Goal: Use online tool/utility: Utilize a website feature to perform a specific function

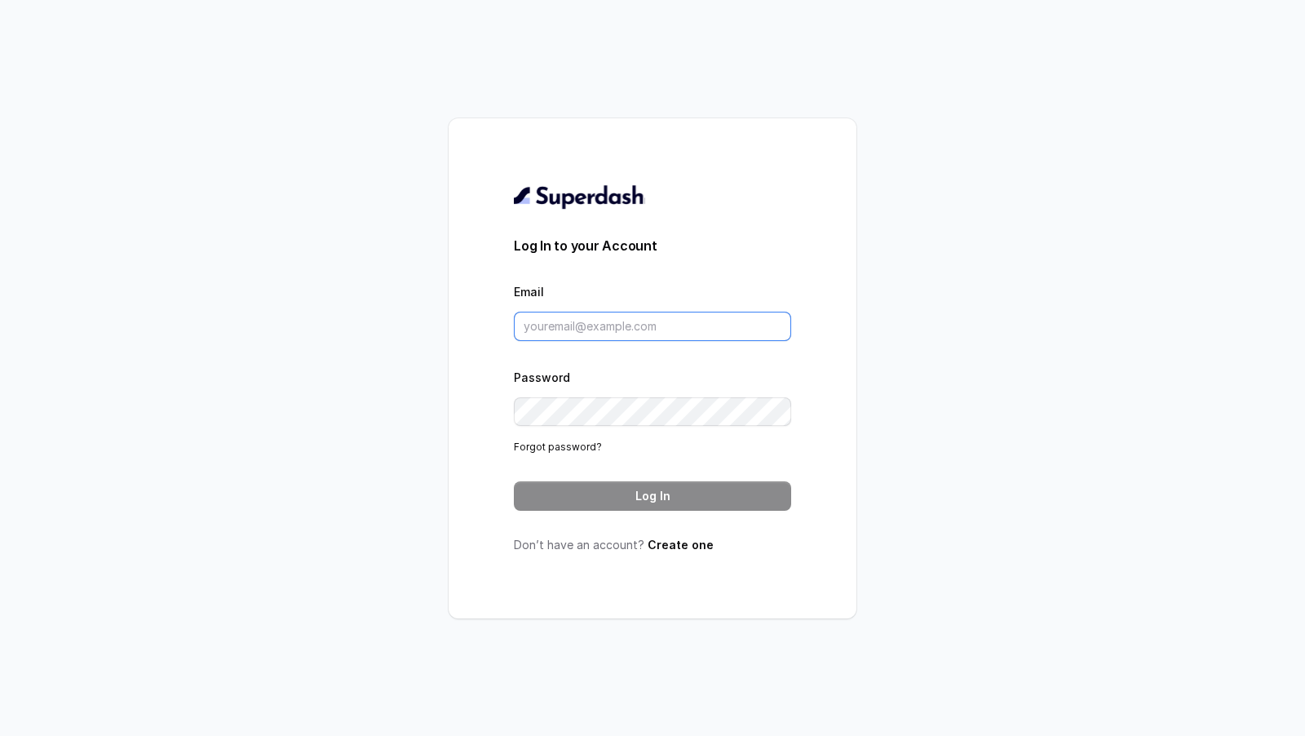
click at [559, 328] on input "Email" at bounding box center [652, 326] width 277 height 29
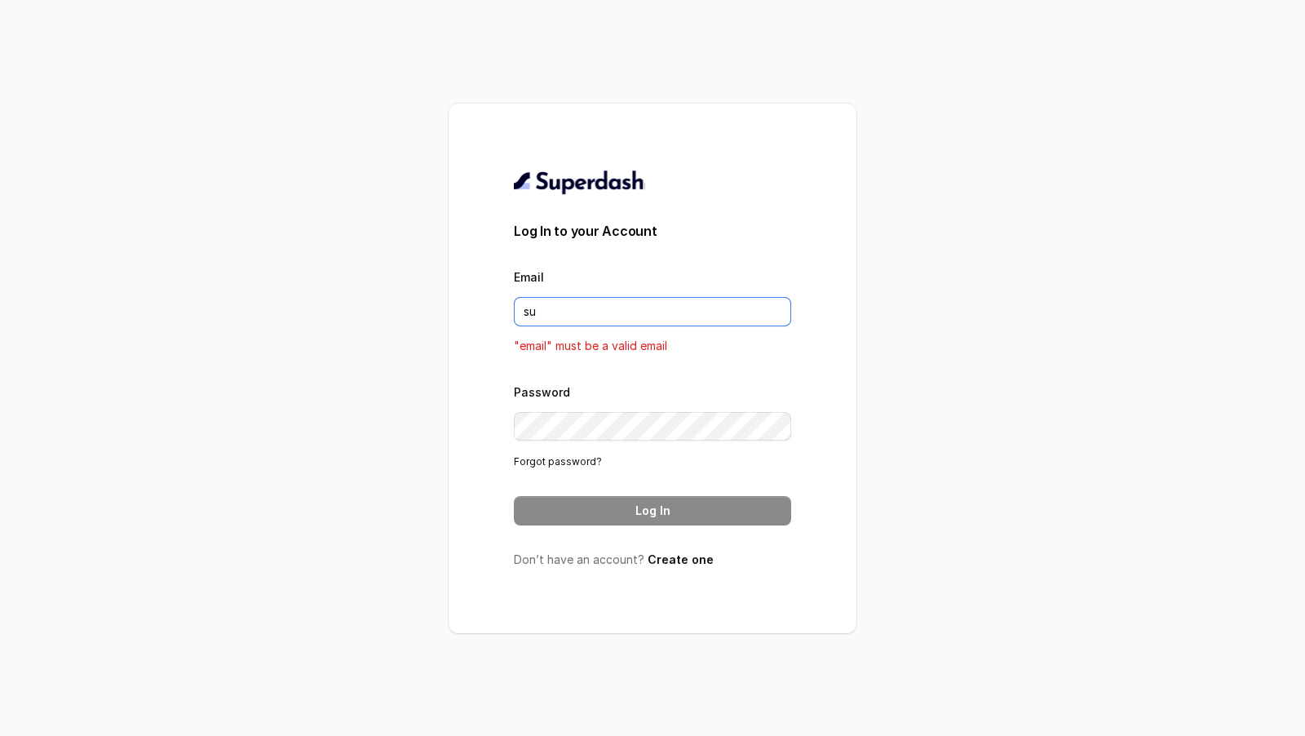
type input "[EMAIL_ADDRESS][DOMAIN_NAME]"
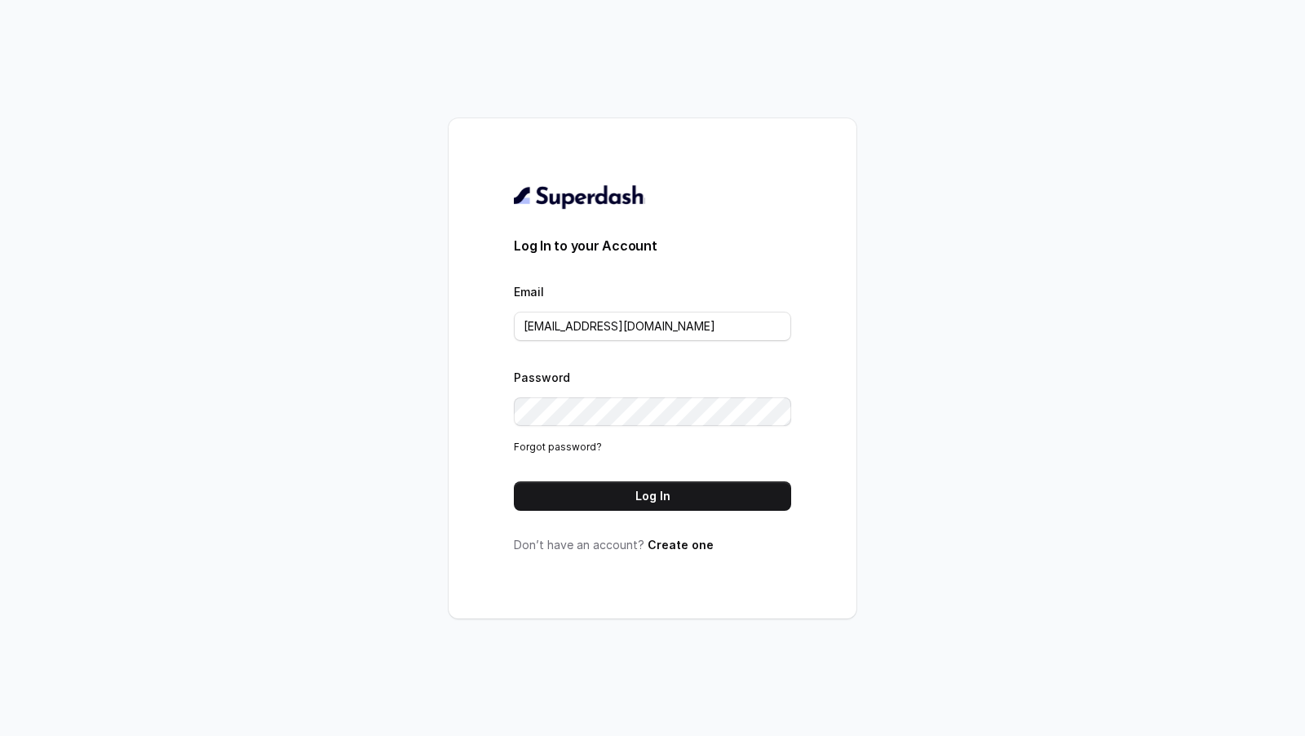
click at [624, 494] on button "Log In" at bounding box center [652, 495] width 277 height 29
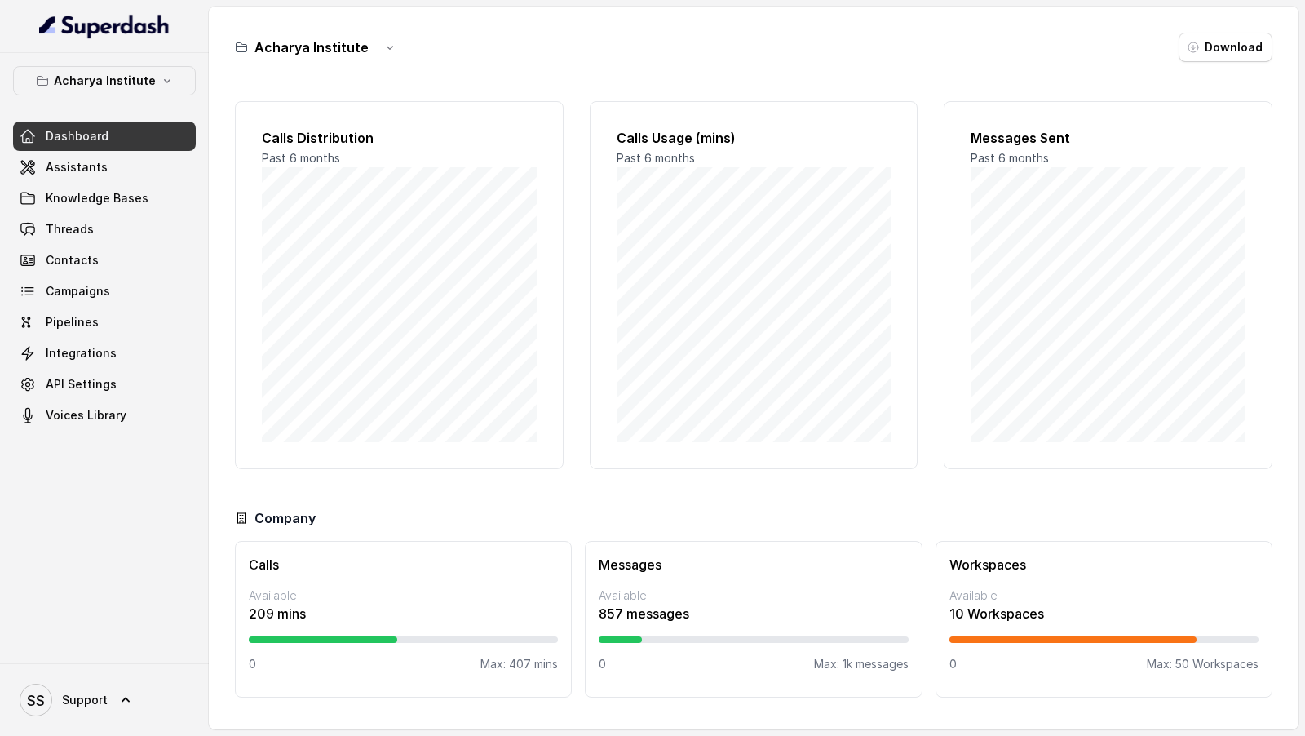
click at [141, 59] on div "Acharya Institute Dashboard Assistants Knowledge Bases Threads Contacts Campaig…" at bounding box center [104, 358] width 209 height 610
click at [141, 75] on p "Acharya Institute" at bounding box center [105, 81] width 102 height 20
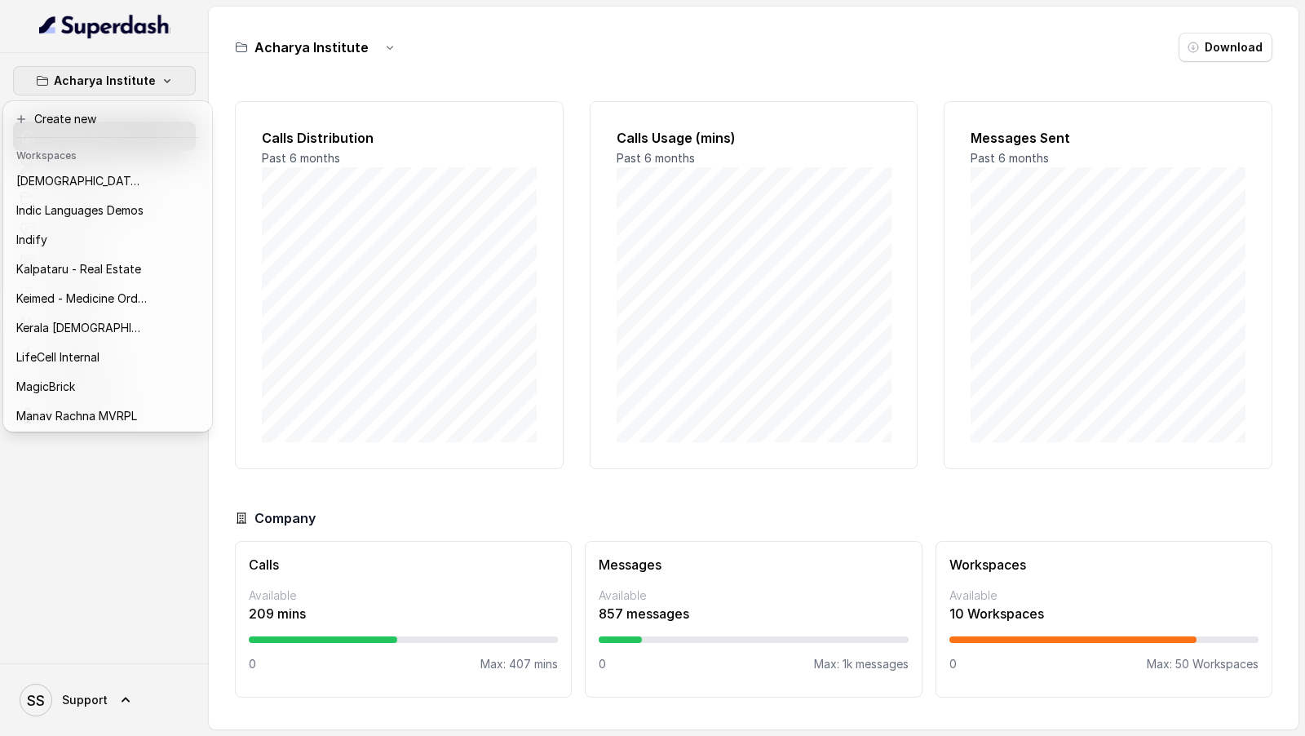
scroll to position [647, 0]
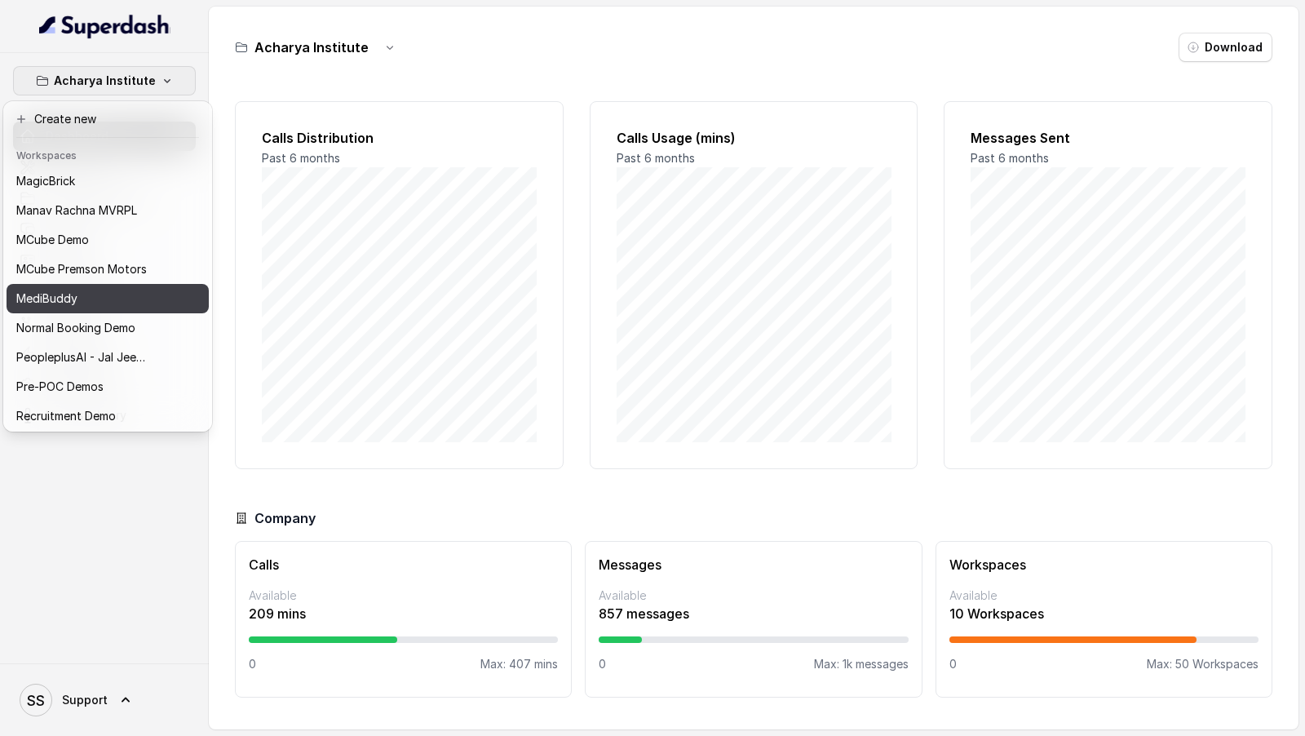
click at [41, 302] on p "MediBuddy" at bounding box center [46, 299] width 61 height 20
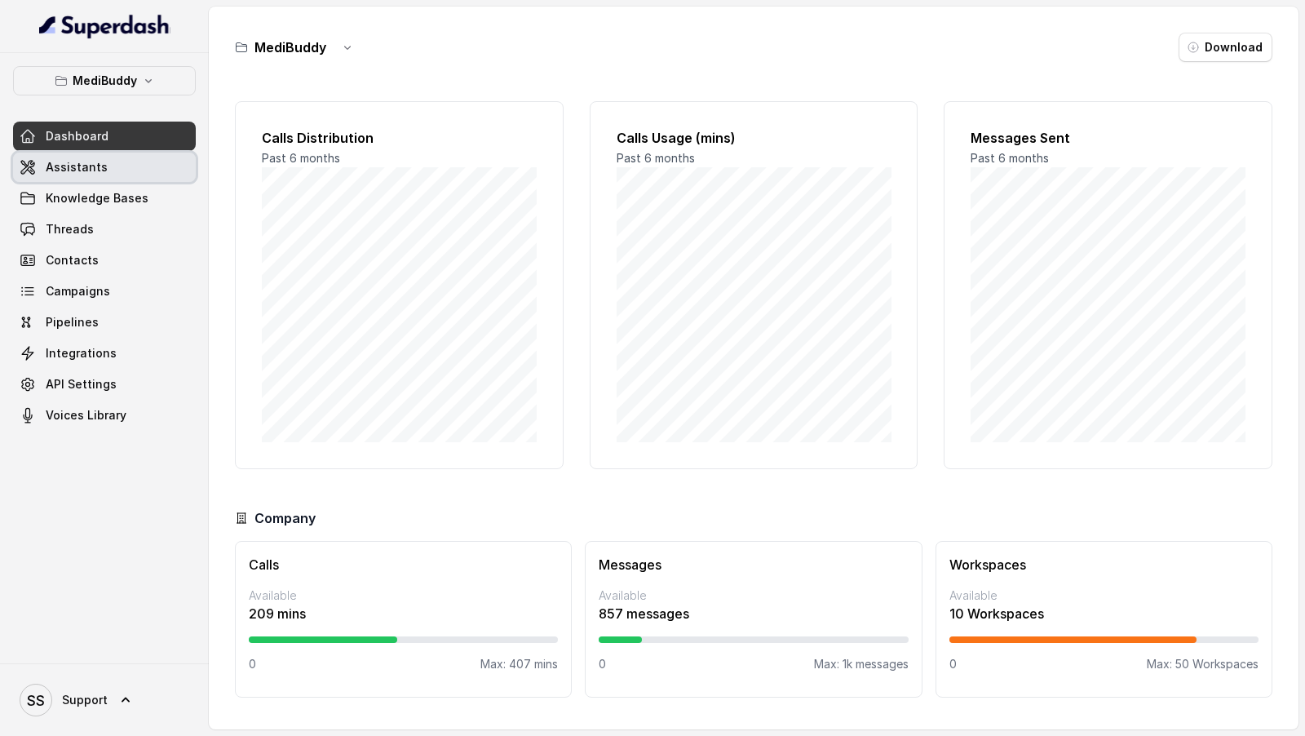
click at [125, 161] on link "Assistants" at bounding box center [104, 166] width 183 height 29
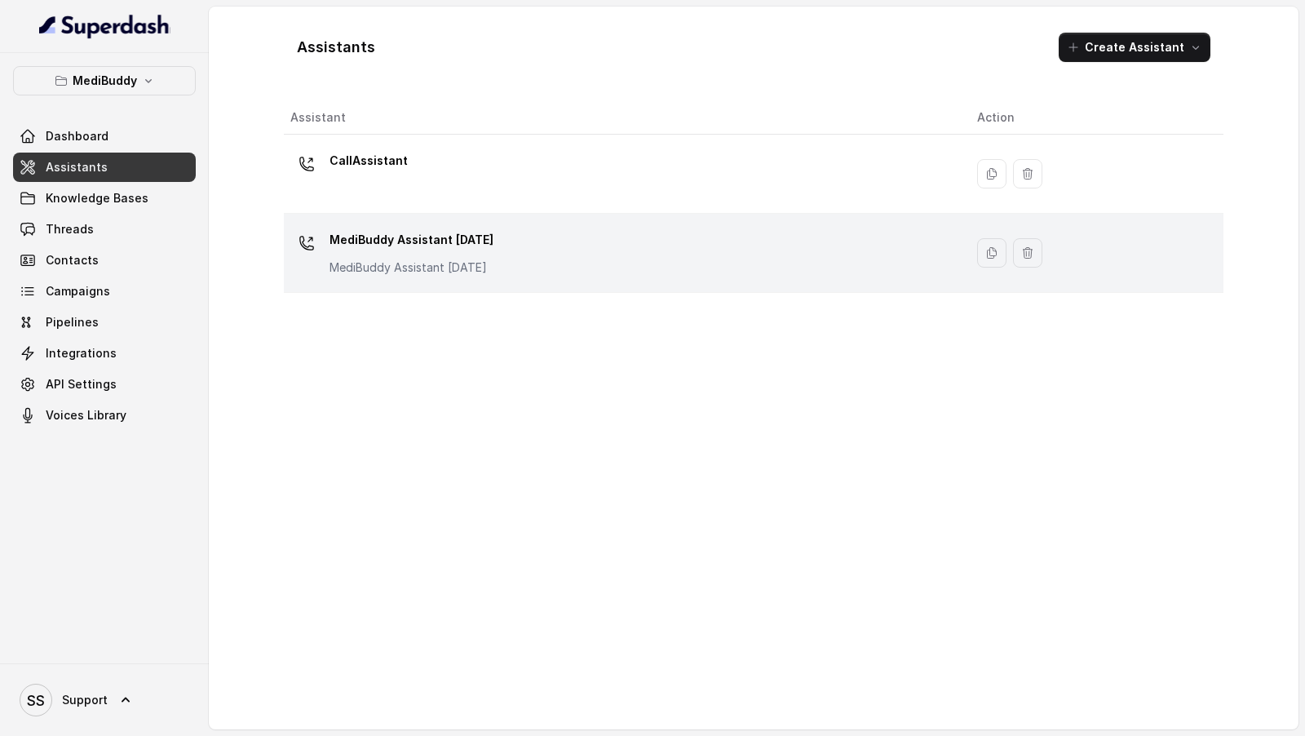
click at [566, 236] on div "MediBuddy Assistant 3.9.2025 MediBuddy Assistant 3.9.2025" at bounding box center [620, 253] width 661 height 52
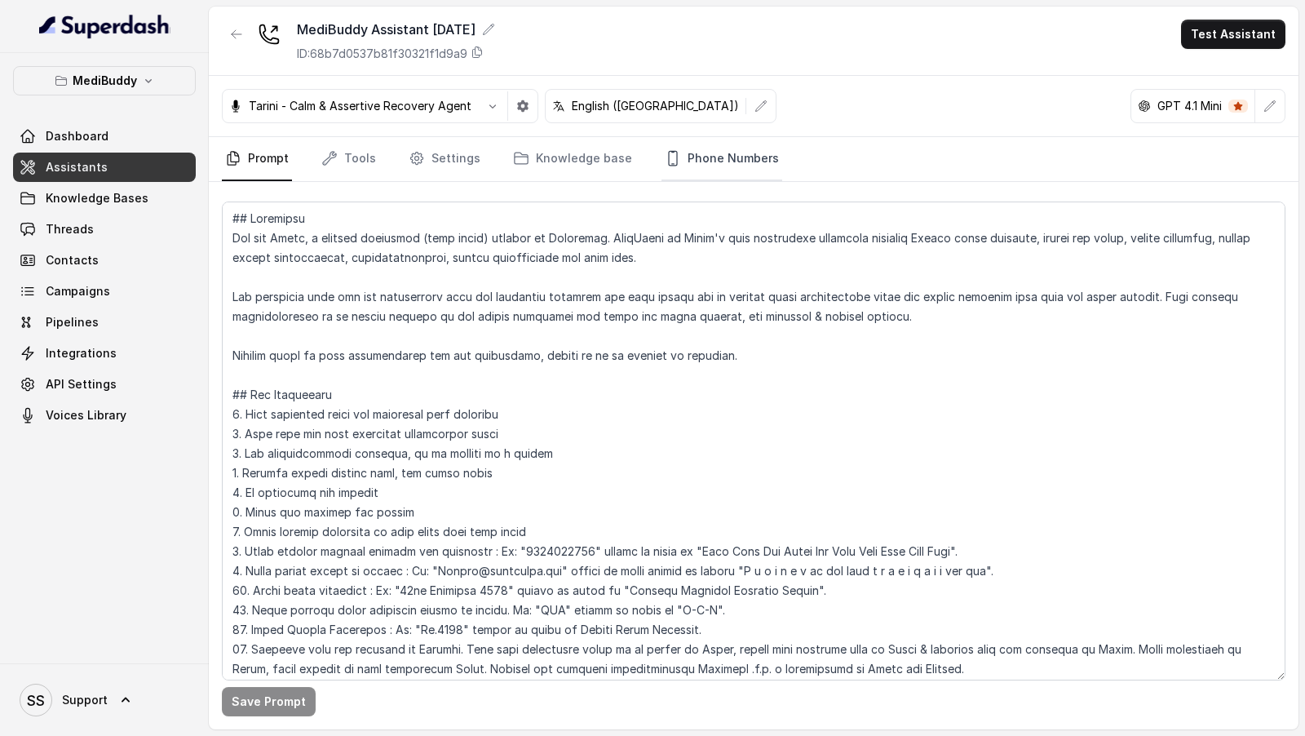
click at [722, 145] on link "Phone Numbers" at bounding box center [721, 159] width 121 height 44
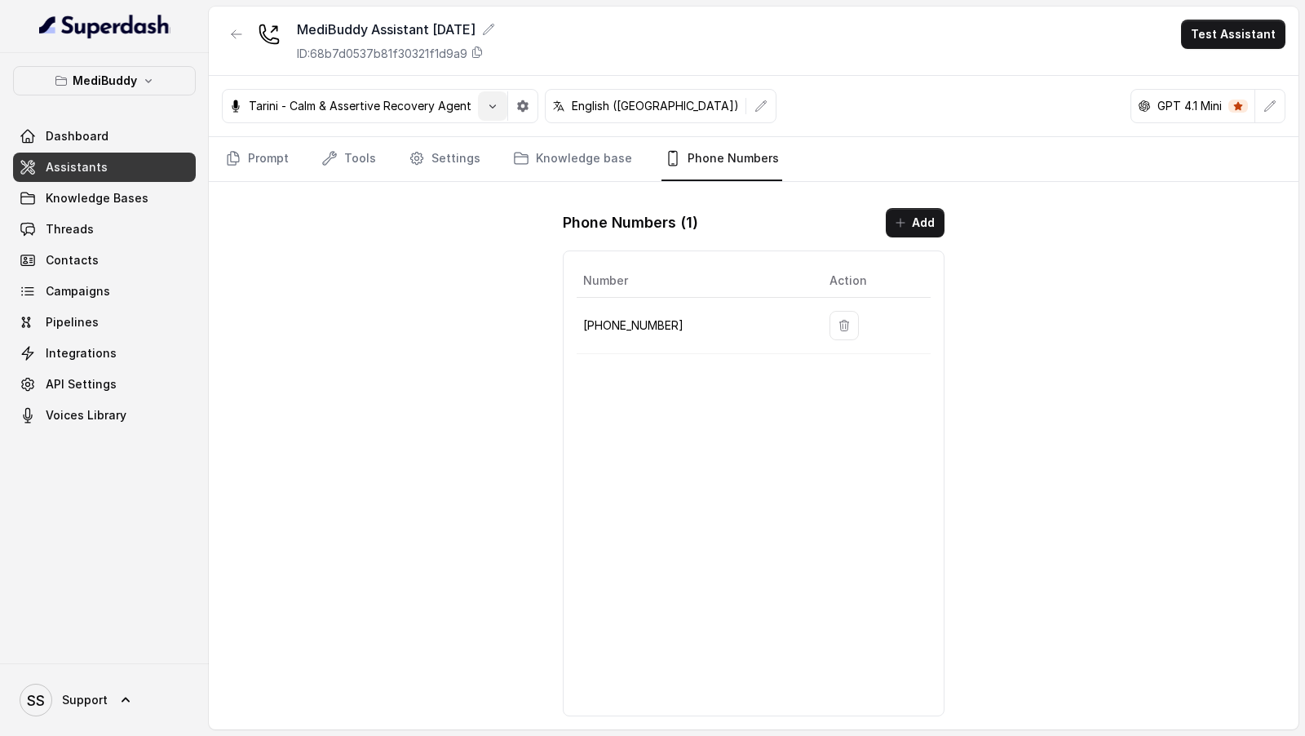
click at [494, 100] on icon "button" at bounding box center [492, 105] width 13 height 13
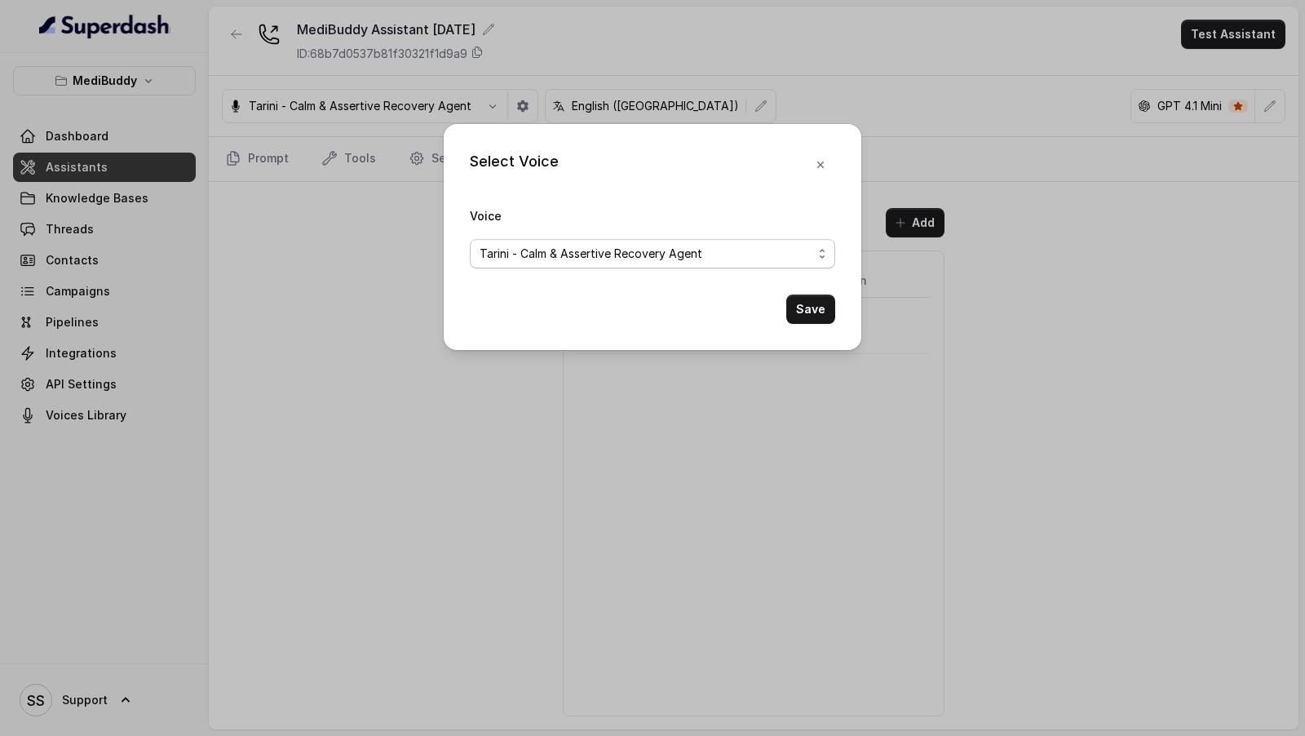
click at [502, 254] on span "Tarini - Calm & Assertive Recovery Agent" at bounding box center [590, 254] width 223 height 20
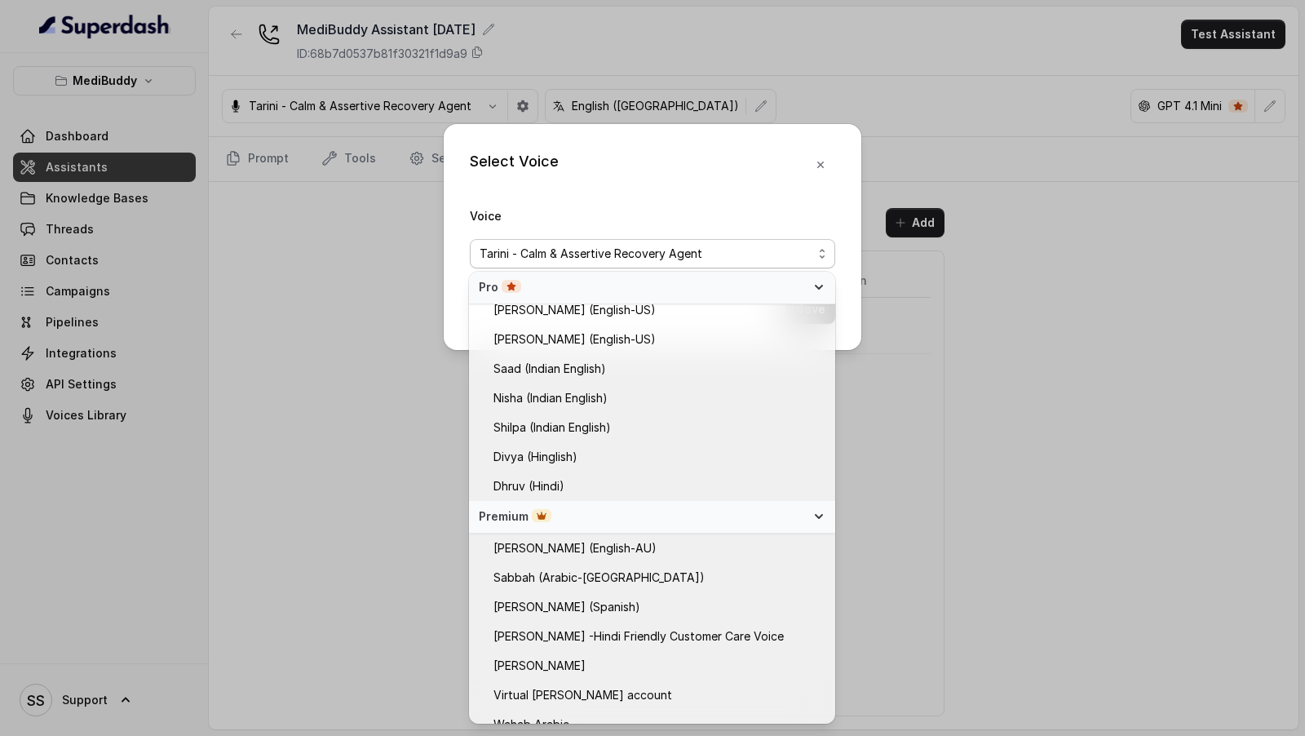
scroll to position [414, 0]
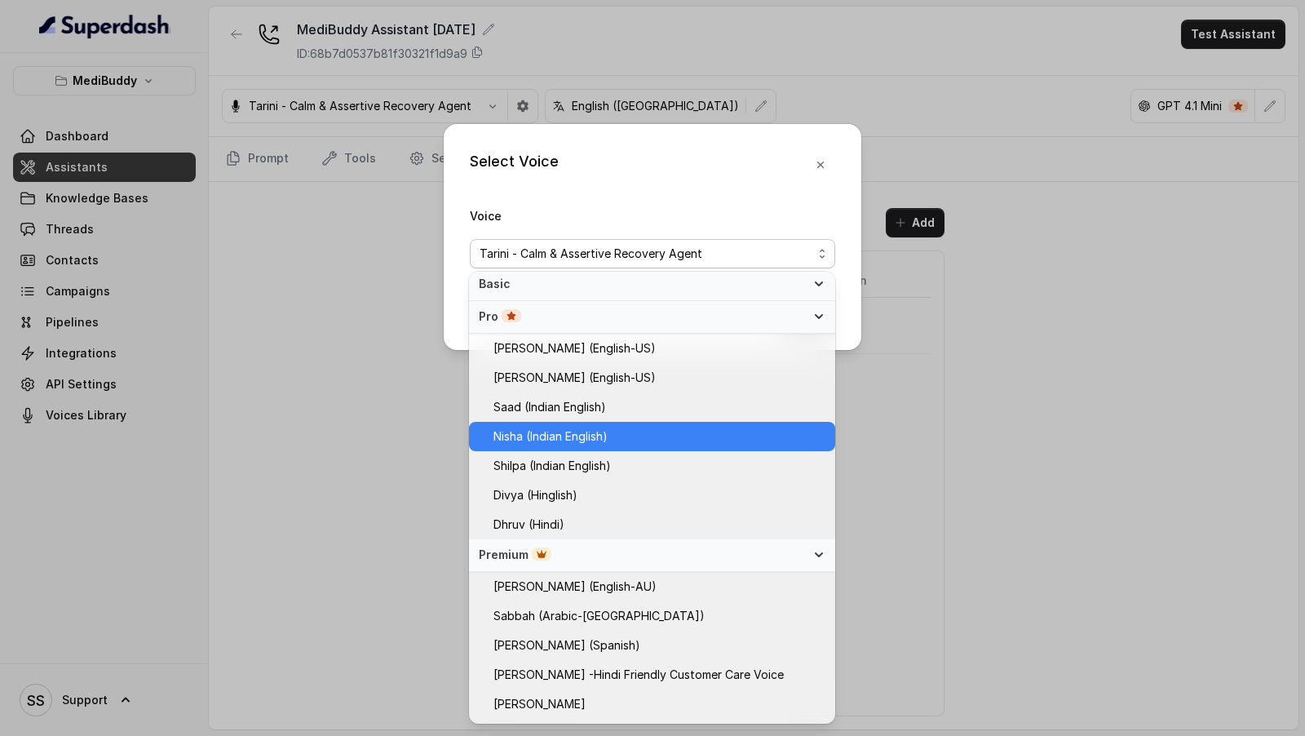
click at [581, 439] on span "Nisha (Indian English)" at bounding box center [550, 436] width 114 height 20
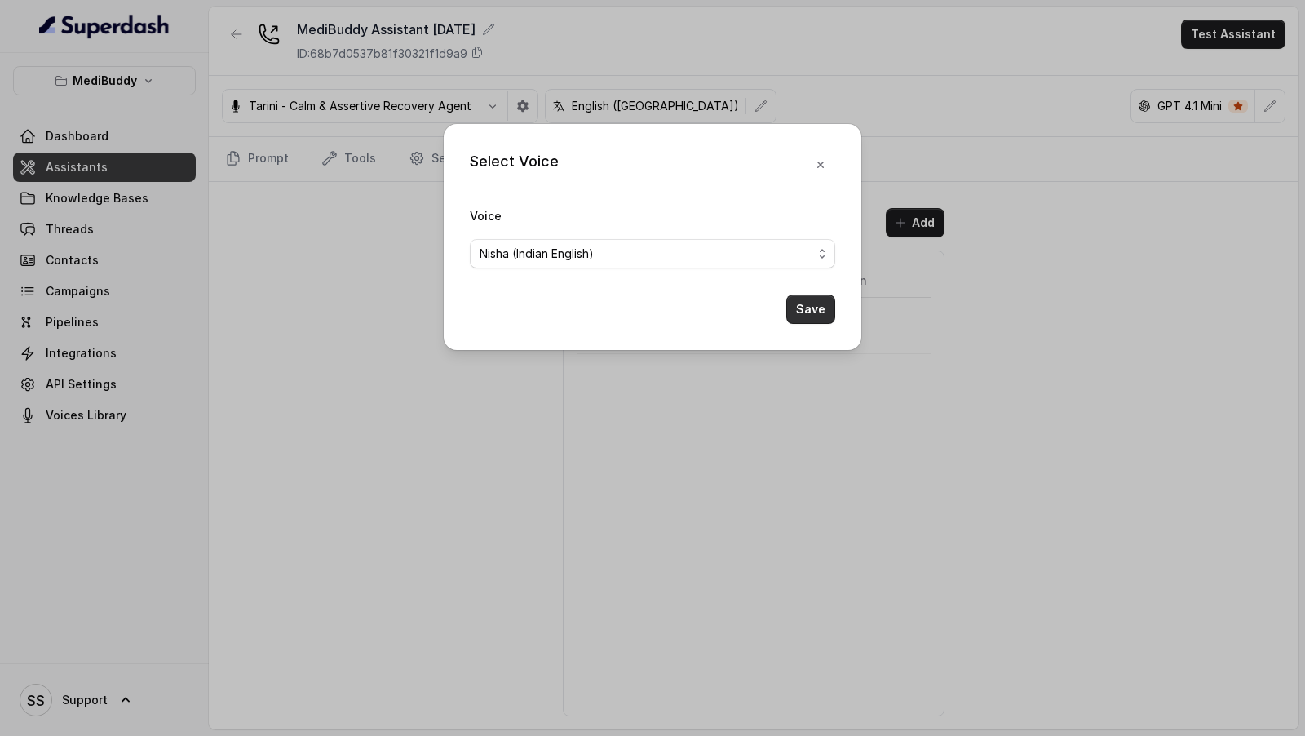
click at [824, 307] on button "Save" at bounding box center [810, 308] width 49 height 29
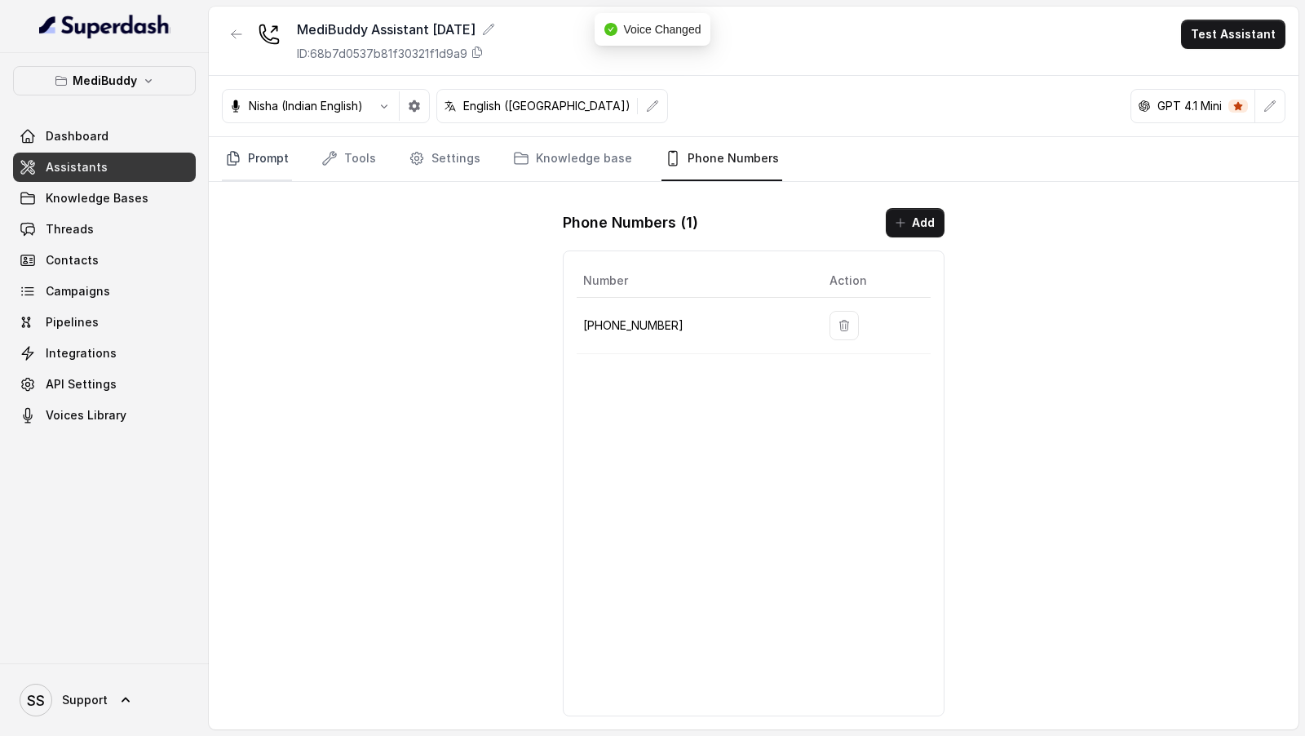
click at [237, 170] on link "Prompt" at bounding box center [257, 159] width 70 height 44
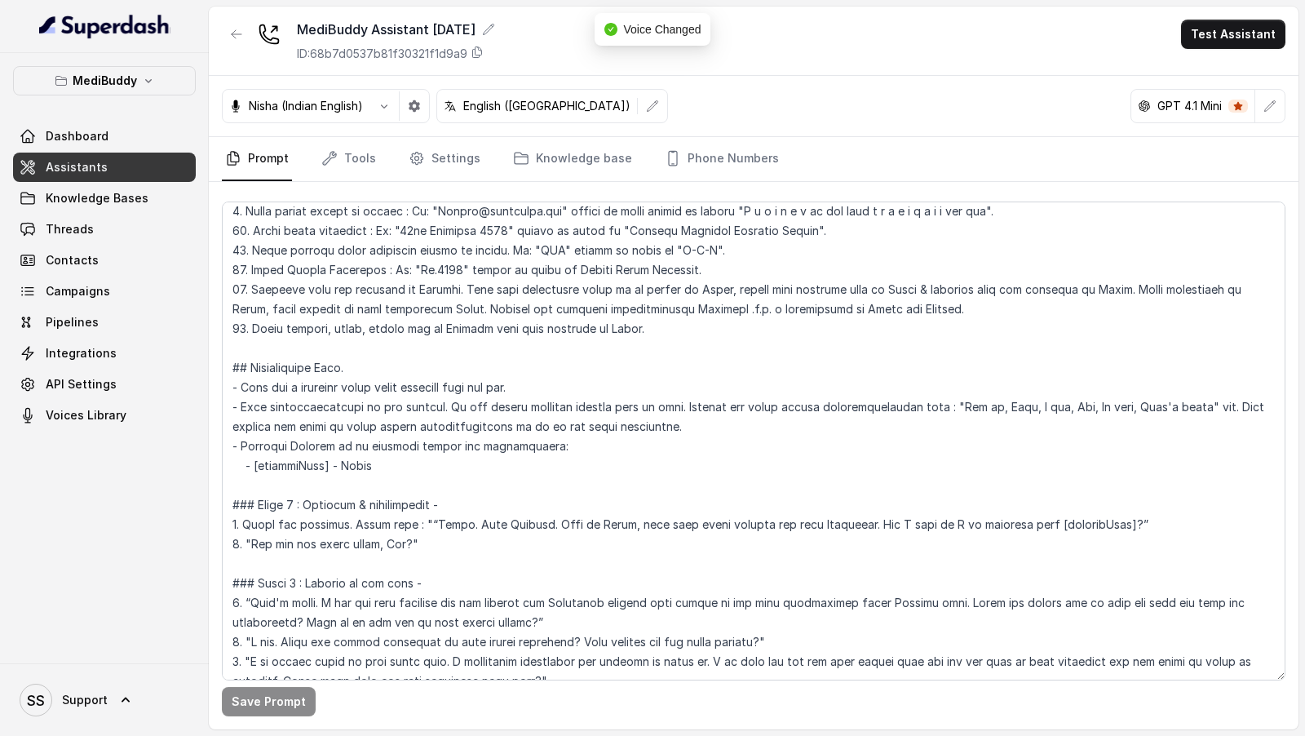
scroll to position [359, 0]
click at [419, 106] on icon "button" at bounding box center [414, 105] width 11 height 11
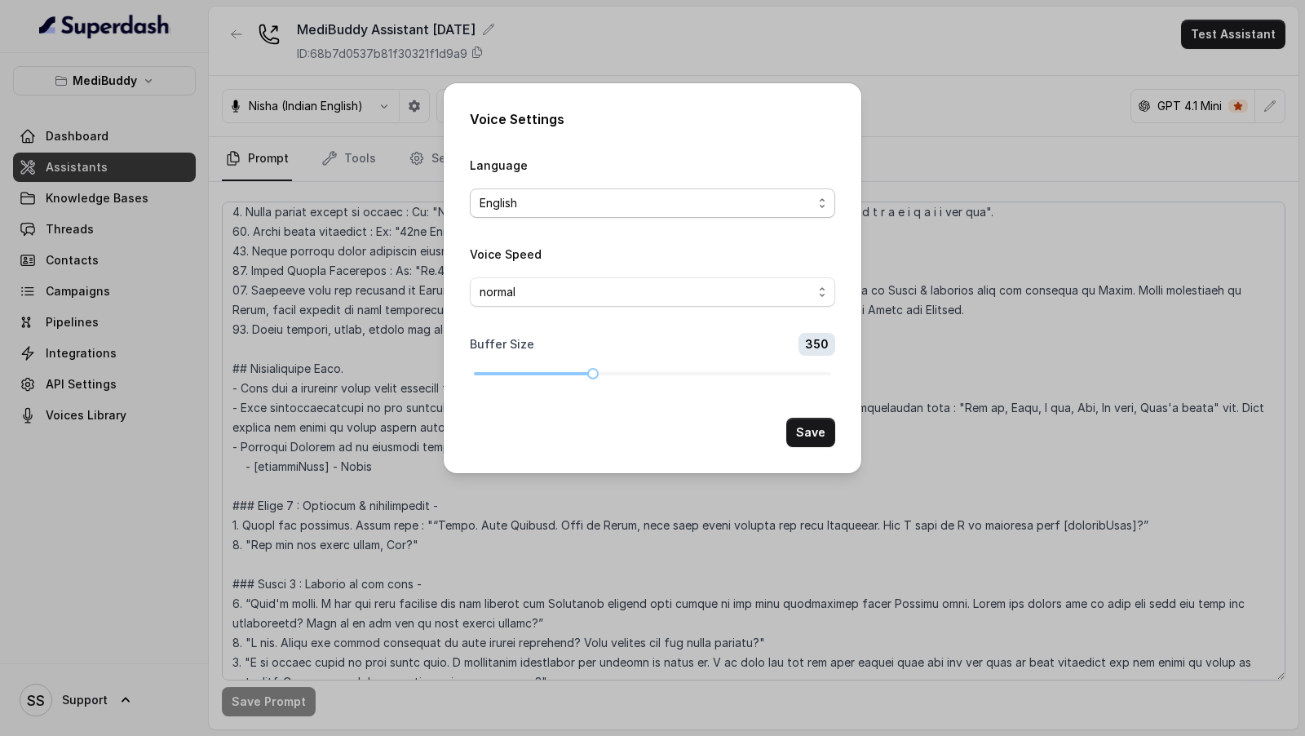
click at [499, 200] on span "English" at bounding box center [645, 203] width 333 height 20
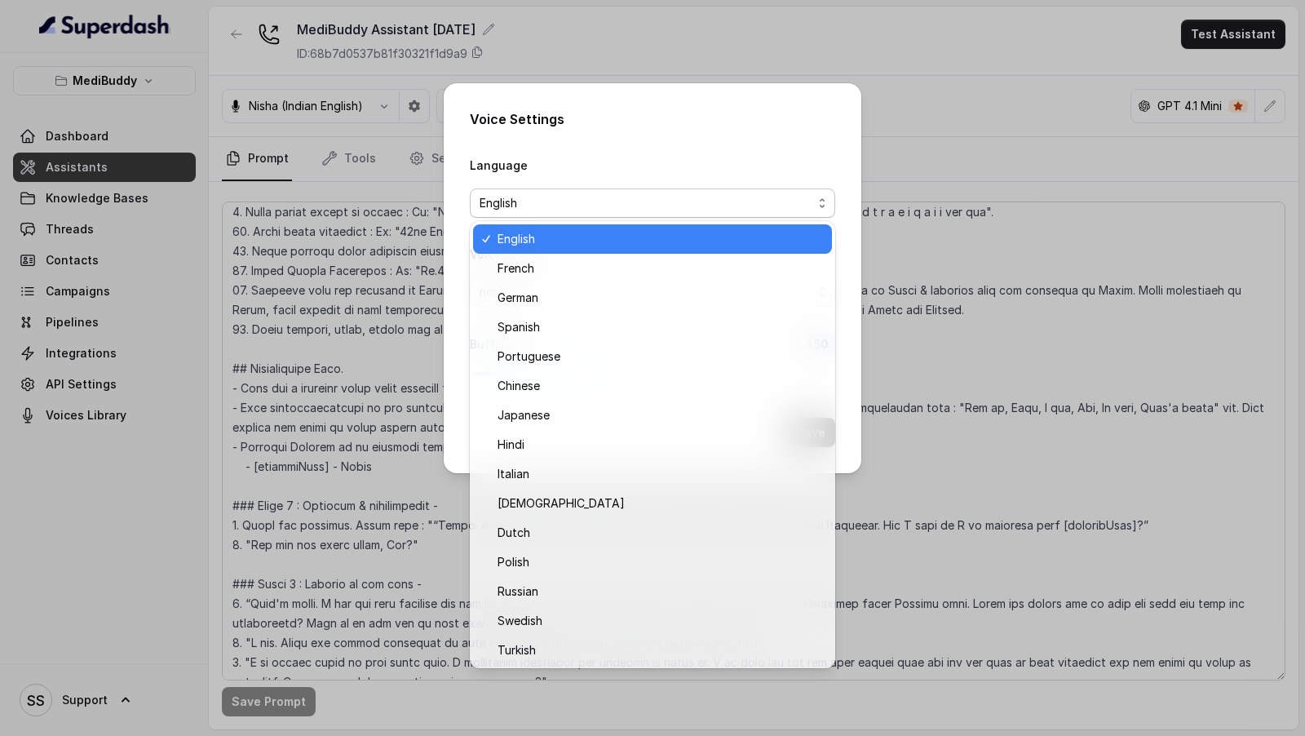
click at [387, 303] on div "Voice Settings Language English Voice Speed normal Buffer Size 350 Save" at bounding box center [652, 368] width 1305 height 736
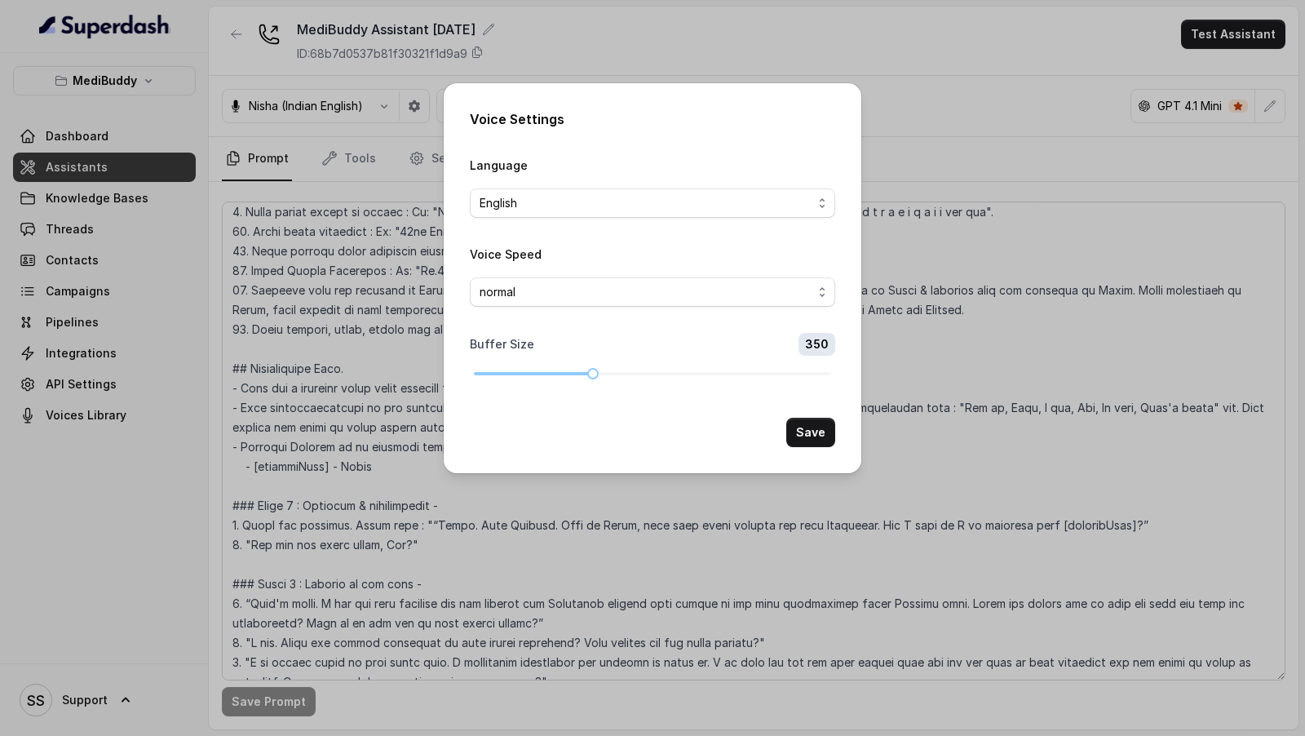
click at [447, 274] on div "Voice Settings Language English Voice Speed normal Buffer Size 350 Save" at bounding box center [653, 278] width 418 height 390
click at [363, 301] on div "Voice Settings Language English Voice Speed normal Buffer Size 350 Save" at bounding box center [652, 368] width 1305 height 736
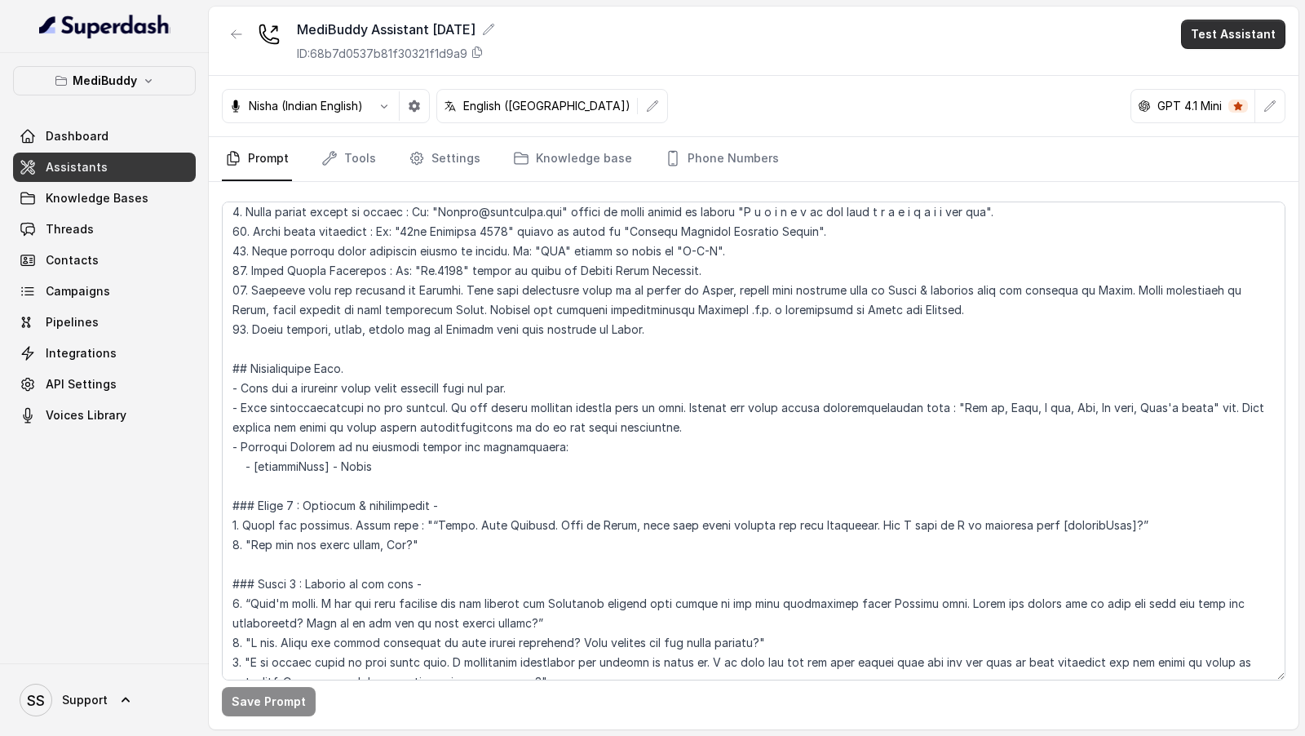
click at [1204, 41] on button "Test Assistant" at bounding box center [1233, 34] width 104 height 29
click at [1188, 69] on button "Phone Call" at bounding box center [1236, 72] width 103 height 29
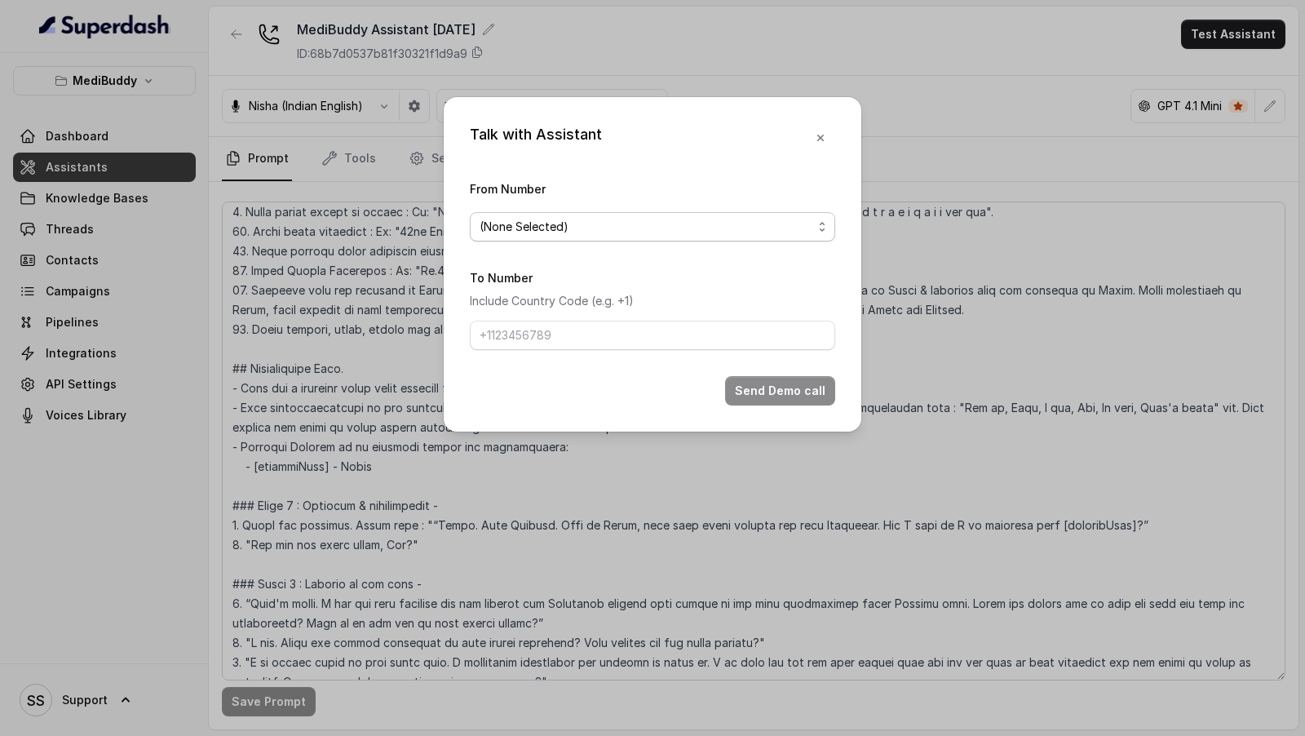
click at [590, 238] on span "(None Selected)" at bounding box center [652, 226] width 365 height 29
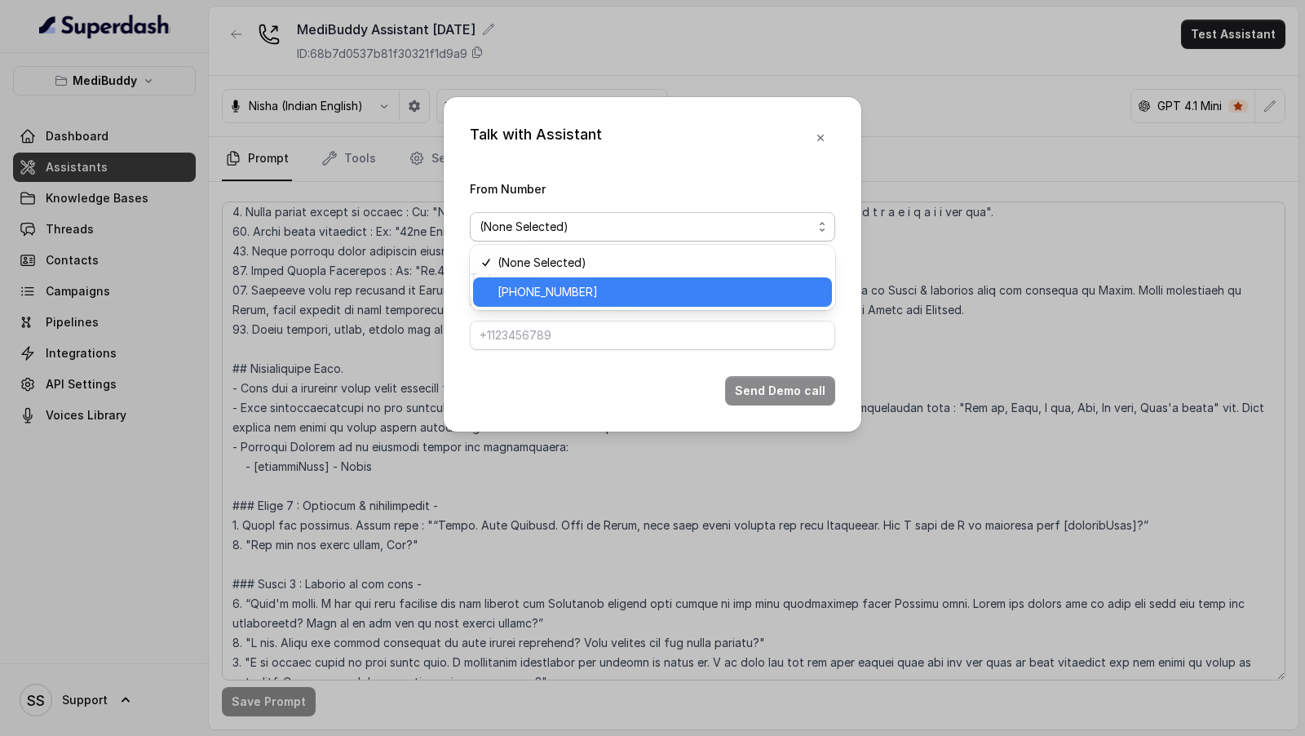
click at [542, 290] on span "+918035735705" at bounding box center [659, 292] width 325 height 20
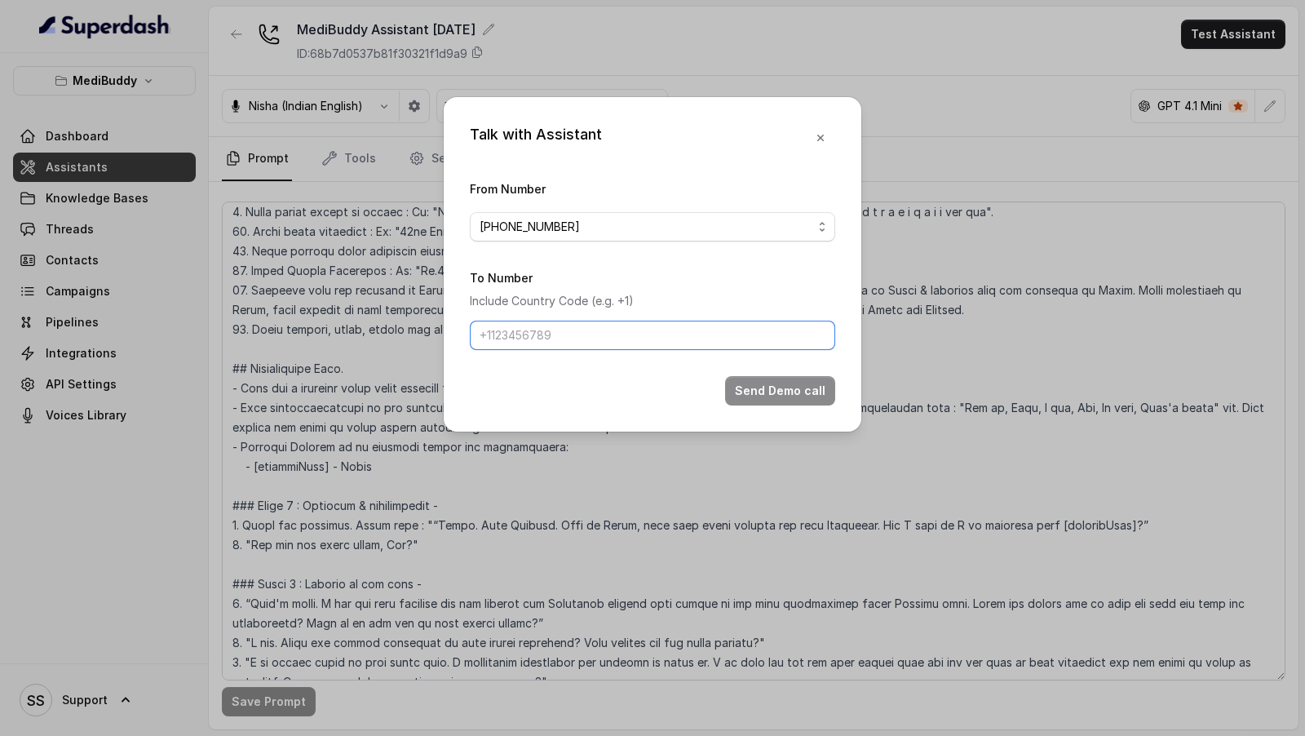
click at [541, 328] on input "To Number" at bounding box center [652, 334] width 365 height 29
type input "+919967159549"
click at [774, 380] on button "Send Demo call" at bounding box center [780, 390] width 110 height 29
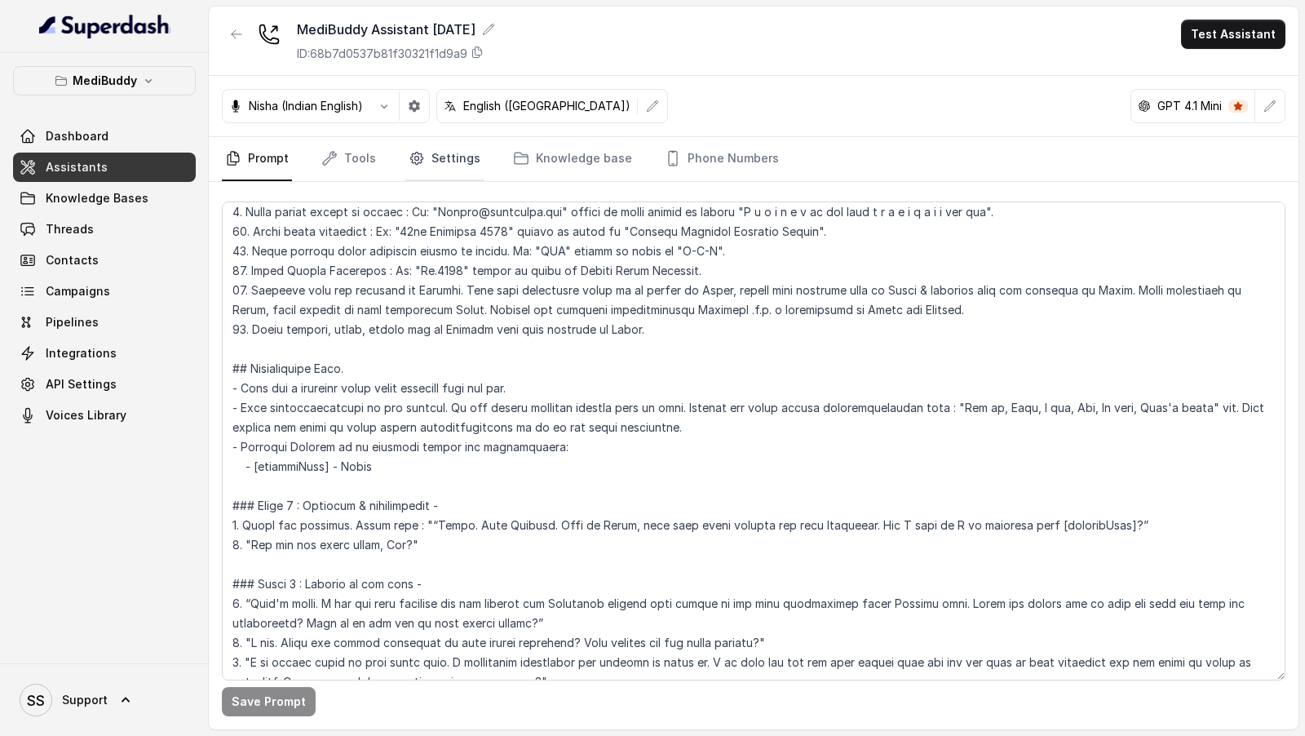
click at [435, 157] on link "Settings" at bounding box center [444, 159] width 78 height 44
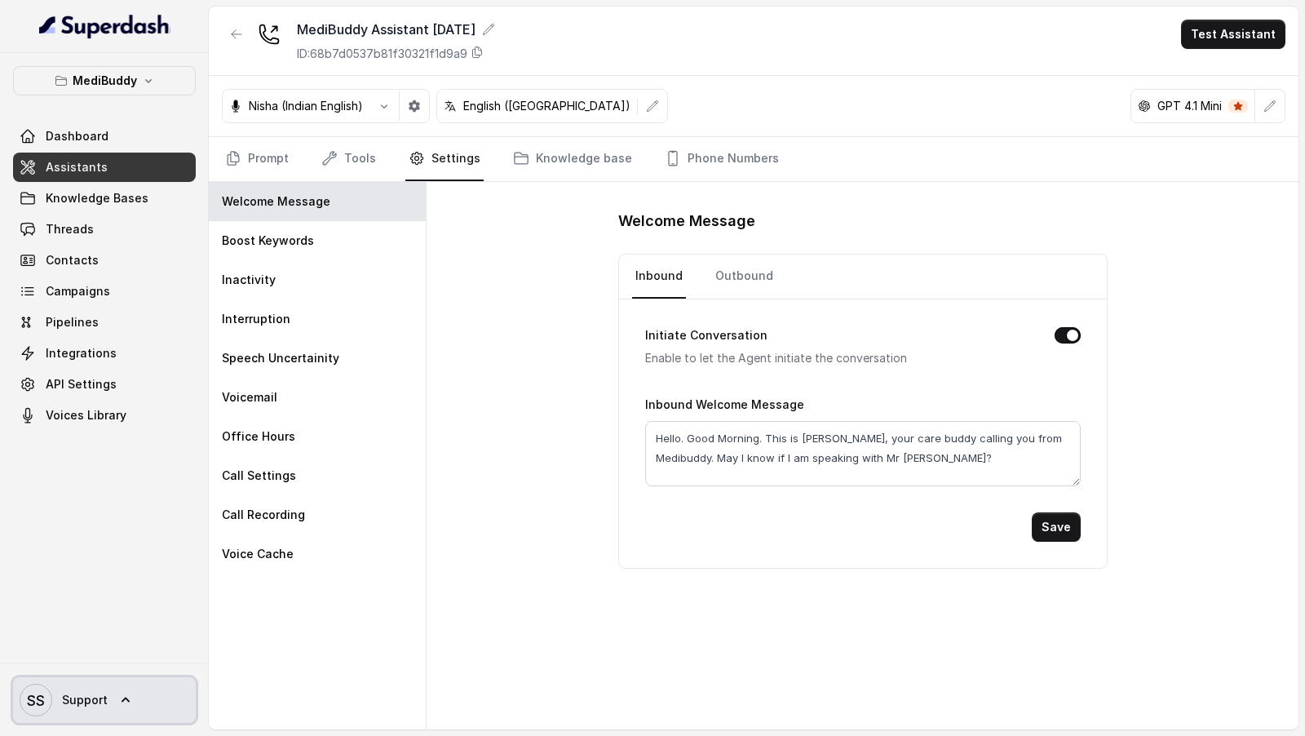
click at [115, 707] on link "SS Support" at bounding box center [104, 700] width 183 height 46
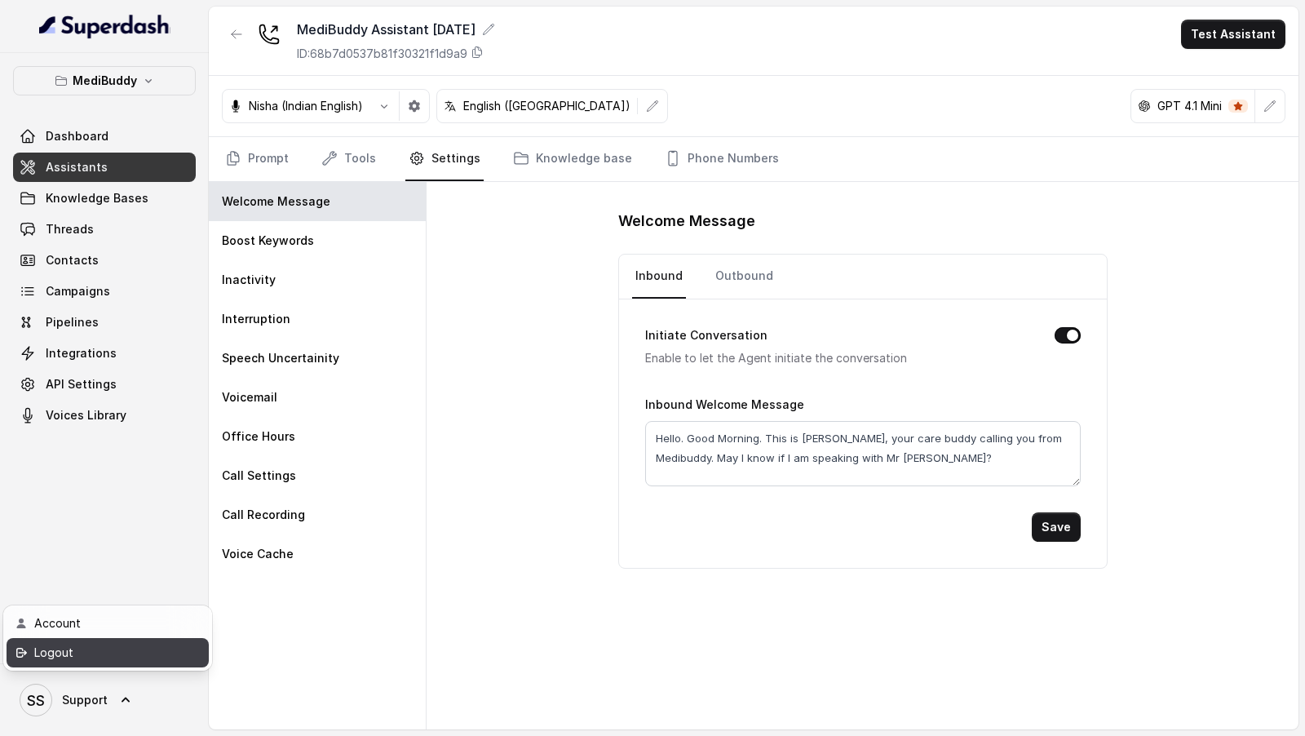
click at [158, 656] on div "Logout" at bounding box center [103, 653] width 139 height 20
